Goal: Information Seeking & Learning: Understand process/instructions

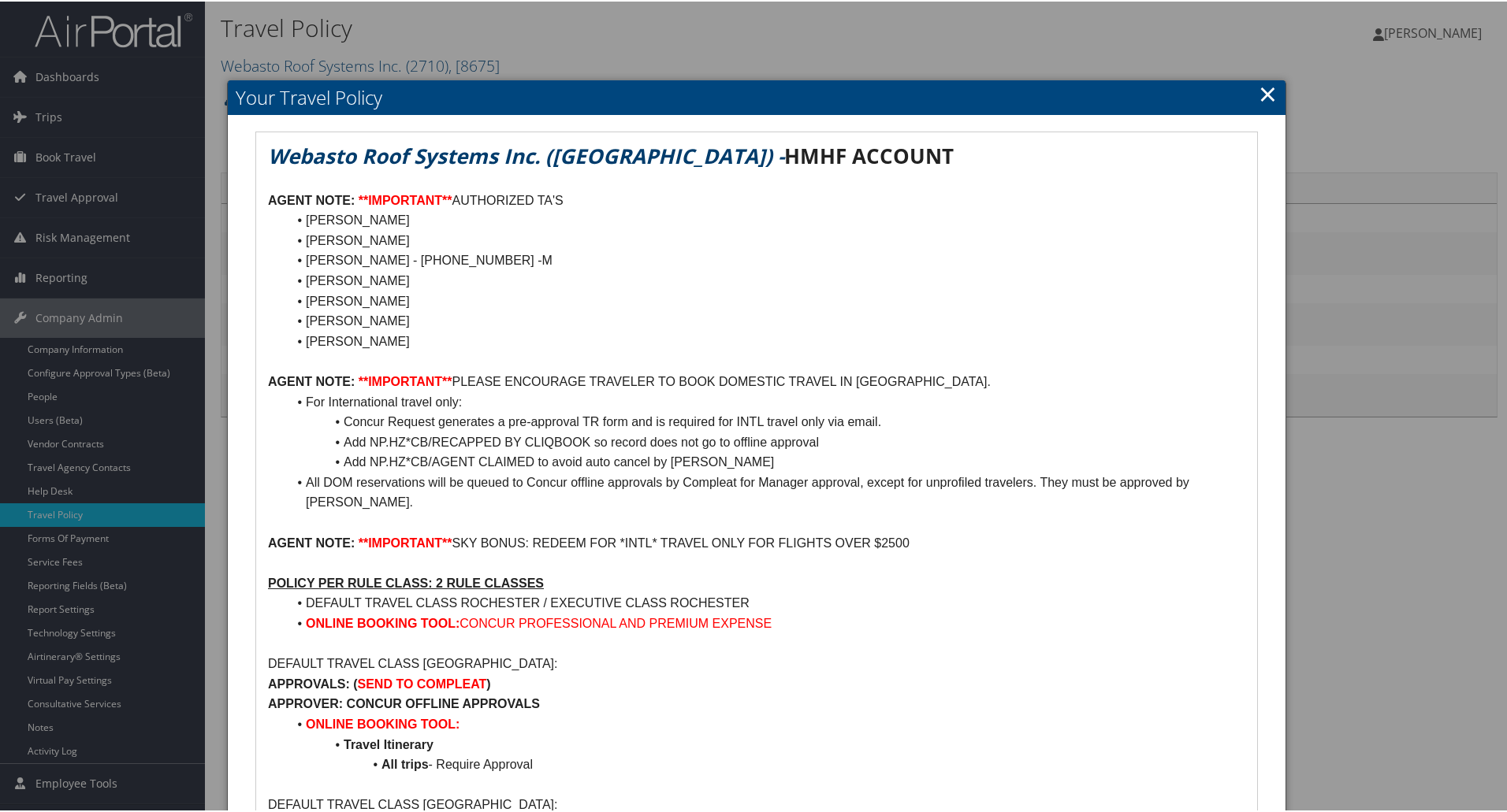
click at [1259, 98] on link "×" at bounding box center [1268, 92] width 18 height 32
drag, startPoint x: 369, startPoint y: 439, endPoint x: 584, endPoint y: 439, distance: 215.0
click at [584, 439] on li "Add NP.HZ*CB/RECAPPED BY CLIQBOOK so record does not go to offline approval" at bounding box center [766, 441] width 959 height 20
copy li "NP.HZ*CB/RECAPPED BY CLIQBOO"
drag, startPoint x: 371, startPoint y: 463, endPoint x: 533, endPoint y: 462, distance: 162.0
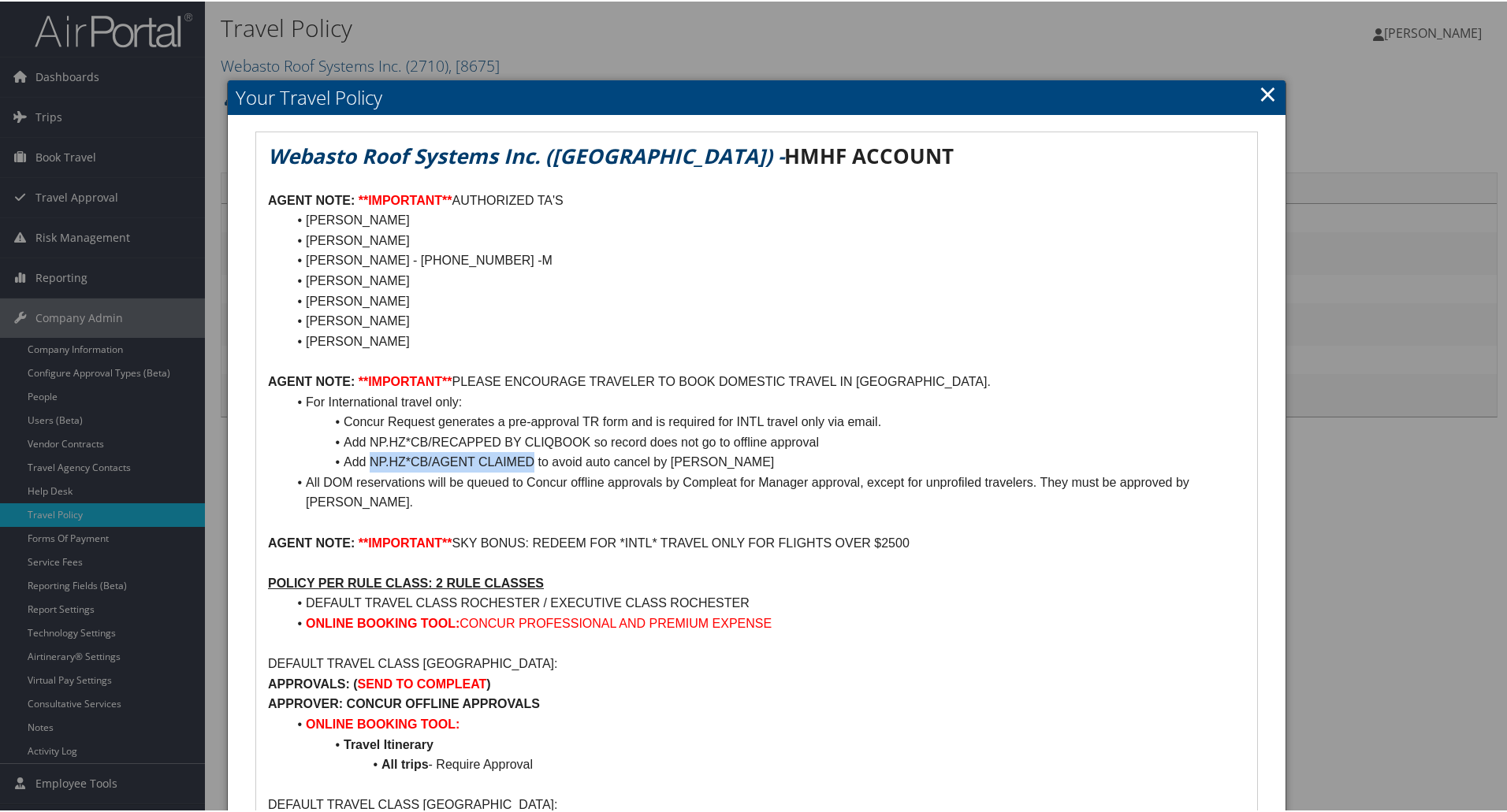
click at [533, 462] on li "Add NP.HZ*CB/AGENT CLAIMED to avoid auto cancel by [PERSON_NAME]" at bounding box center [766, 461] width 959 height 20
copy li "NP.HZ*CB/AGENT CLAIMED"
